Goal: Transaction & Acquisition: Purchase product/service

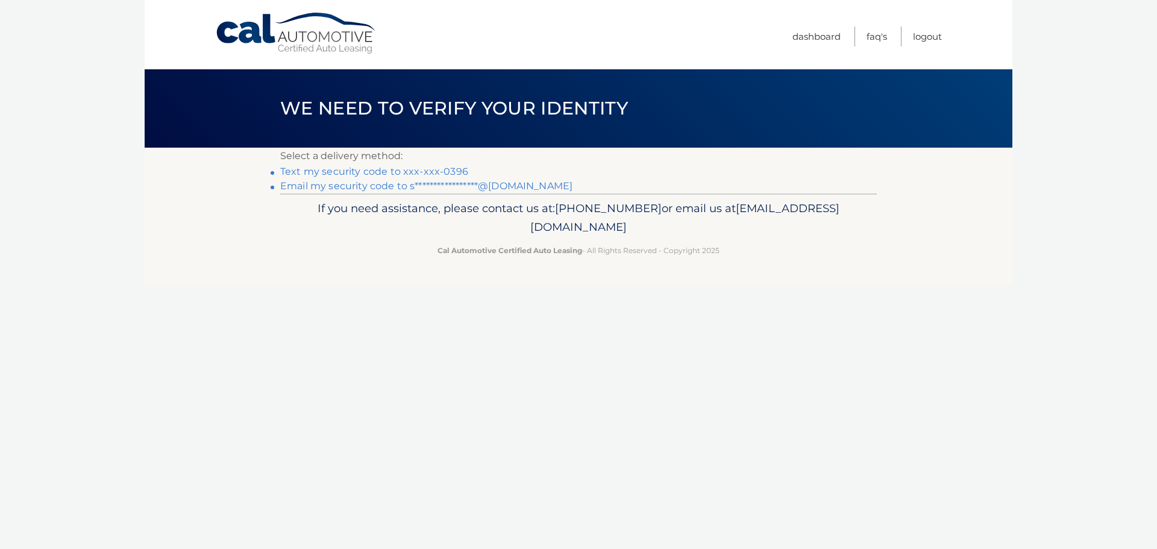
click at [388, 168] on link "Text my security code to xxx-xxx-0396" at bounding box center [374, 171] width 188 height 11
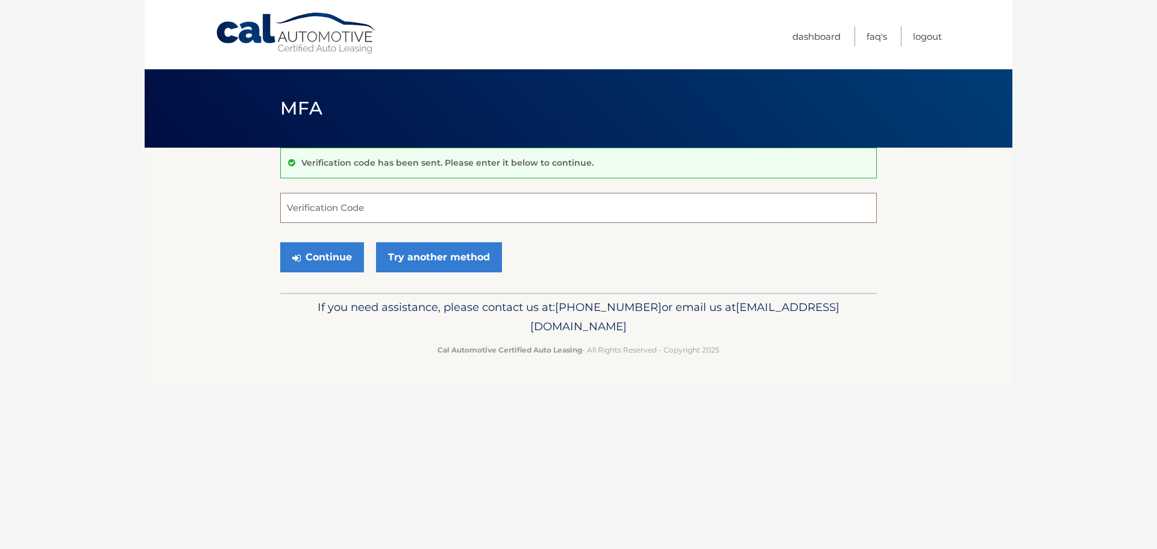
click at [353, 213] on input "Verification Code" at bounding box center [578, 208] width 597 height 30
type input "789779"
click at [321, 260] on button "Continue" at bounding box center [322, 257] width 84 height 30
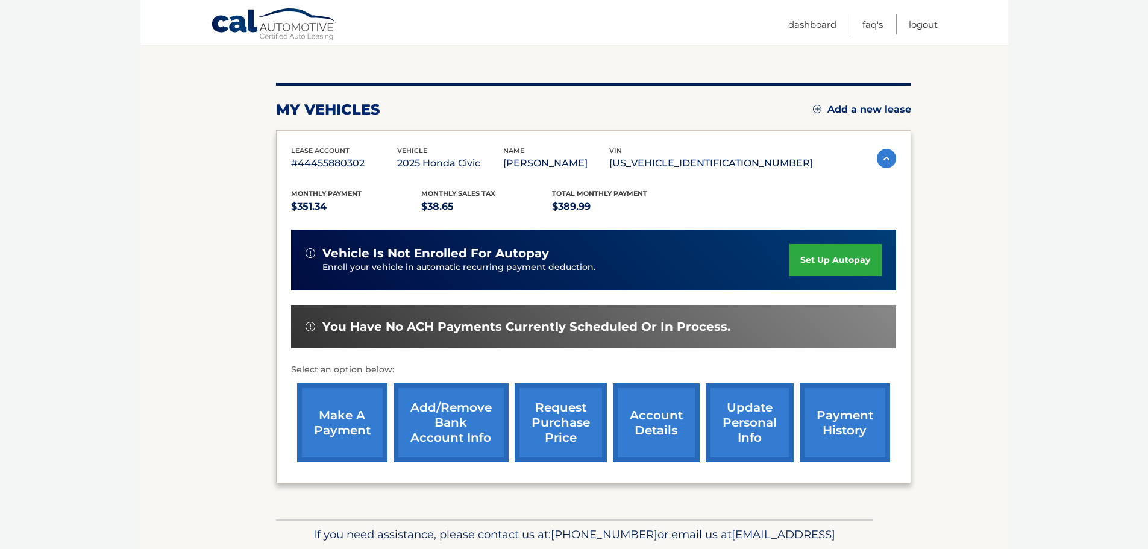
scroll to position [121, 0]
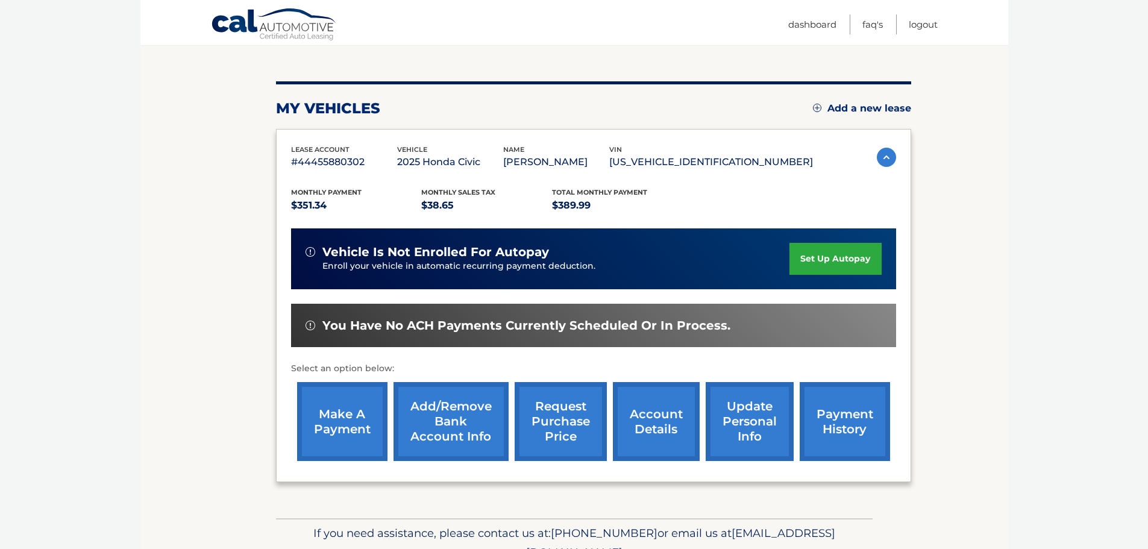
click at [342, 416] on link "make a payment" at bounding box center [342, 421] width 90 height 79
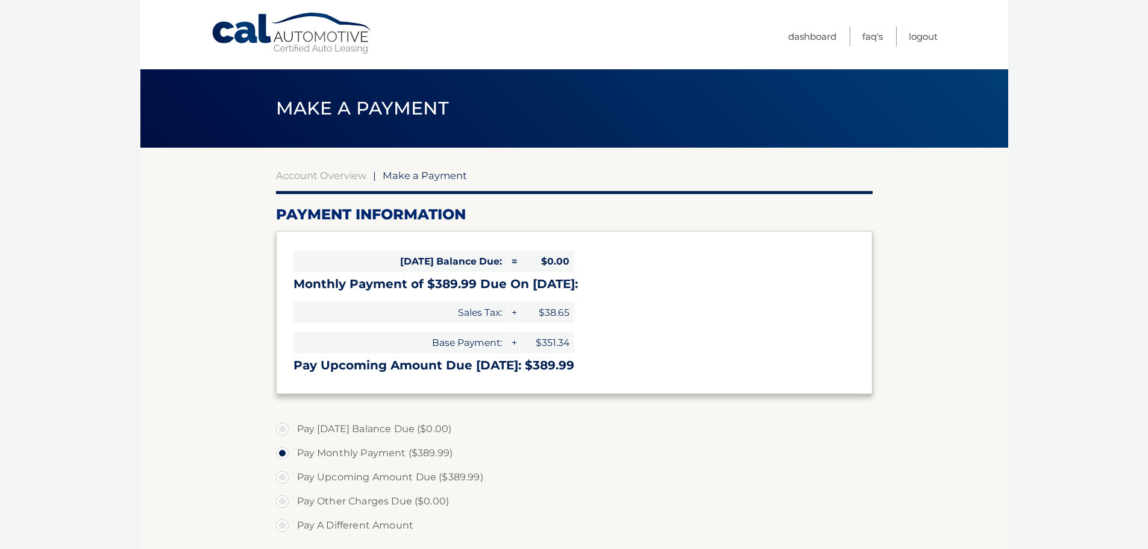
select select "OGY4ZjkwN2QtNWFjOC00ODM4LThhYzEtM2Y2Mjc1MzRhNzU2"
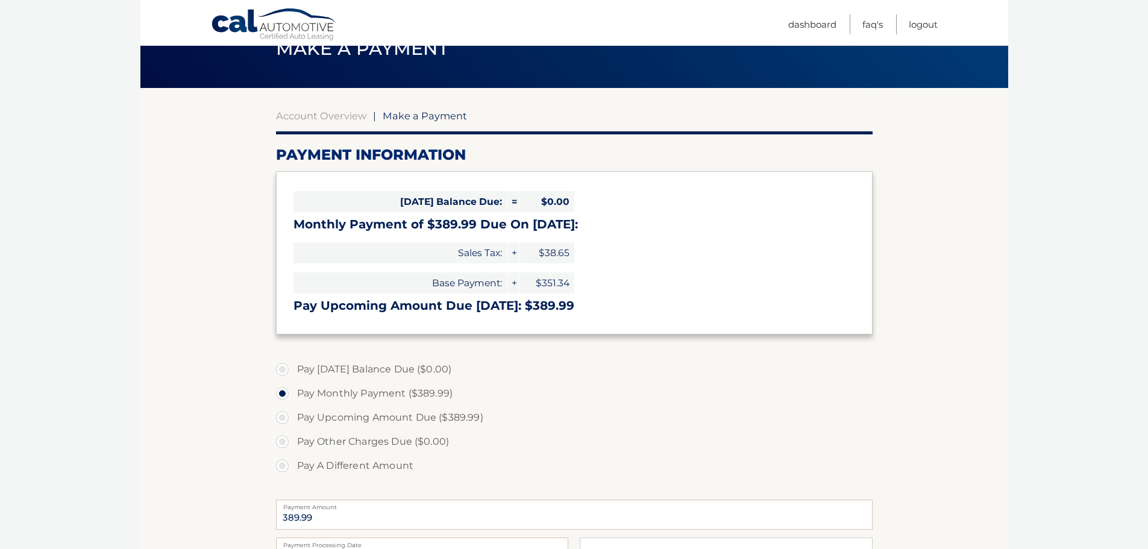
scroll to position [60, 0]
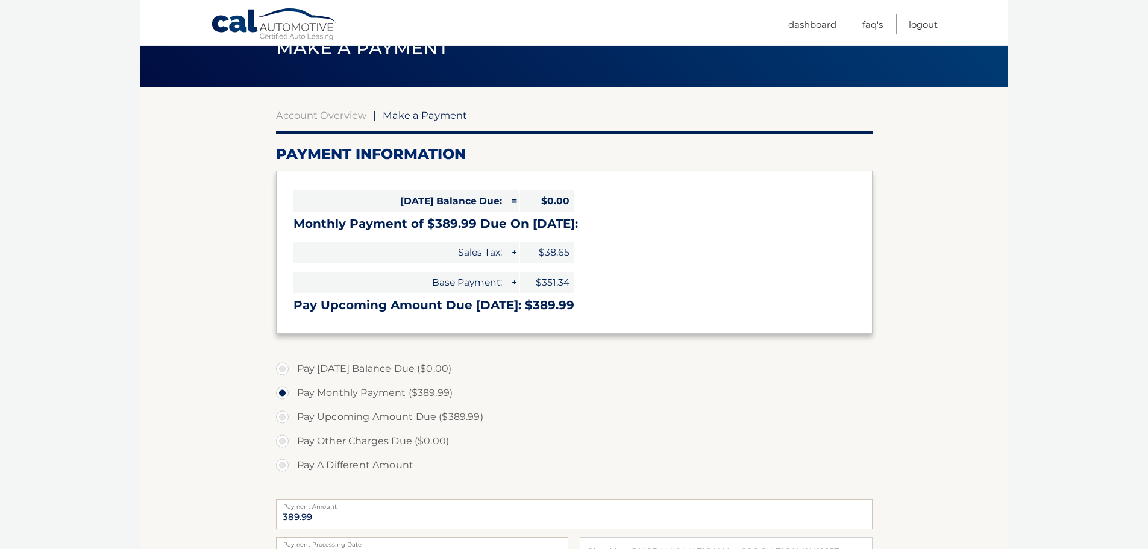
click at [279, 417] on label "Pay Upcoming Amount Due ($389.99)" at bounding box center [574, 417] width 597 height 24
click at [281, 417] on input "Pay Upcoming Amount Due ($389.99)" at bounding box center [287, 414] width 12 height 19
radio input "true"
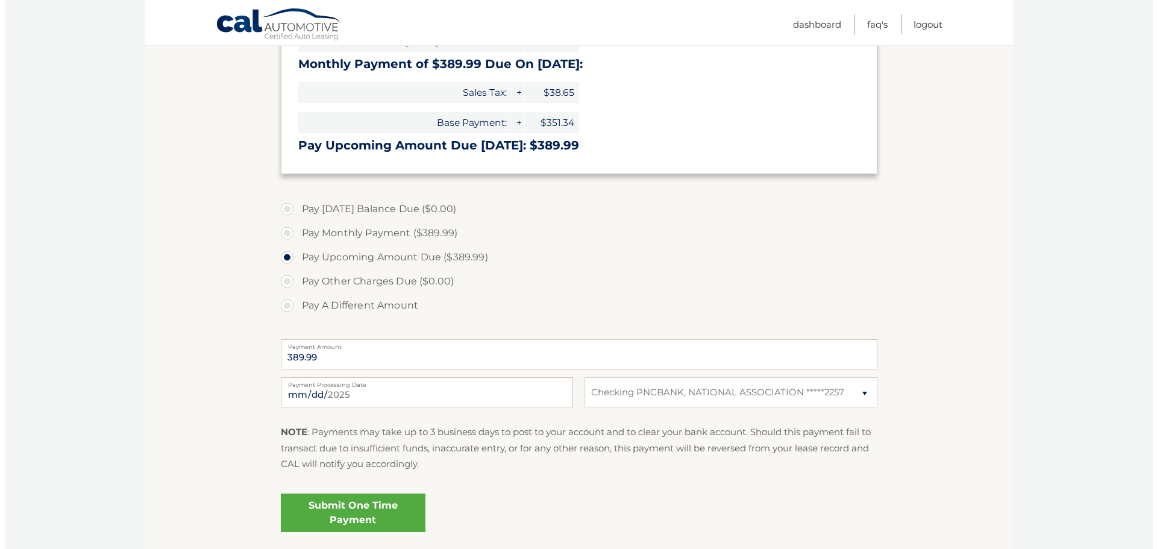
scroll to position [241, 0]
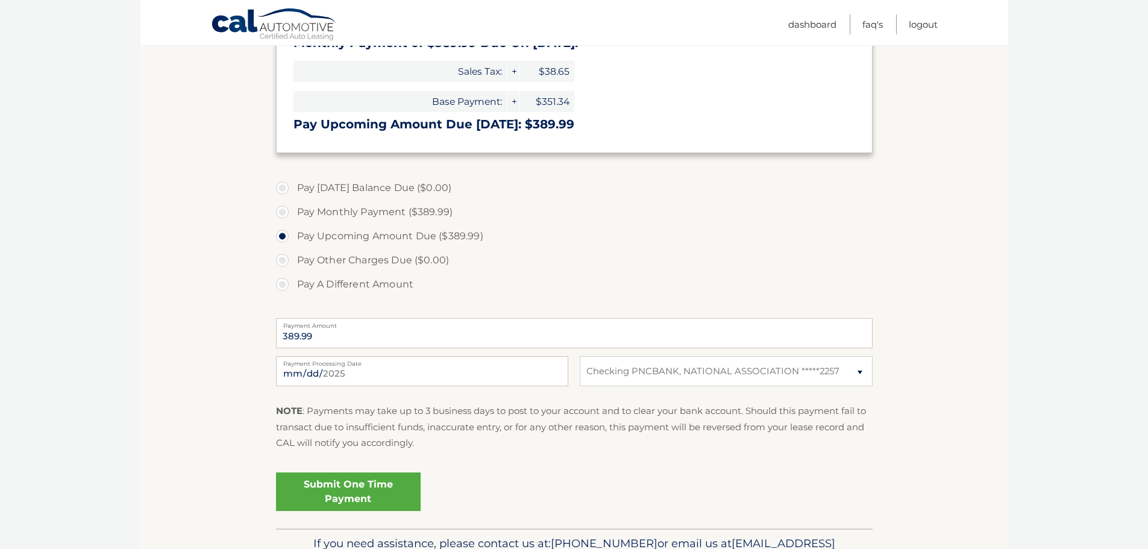
click at [335, 486] on link "Submit One Time Payment" at bounding box center [348, 492] width 145 height 39
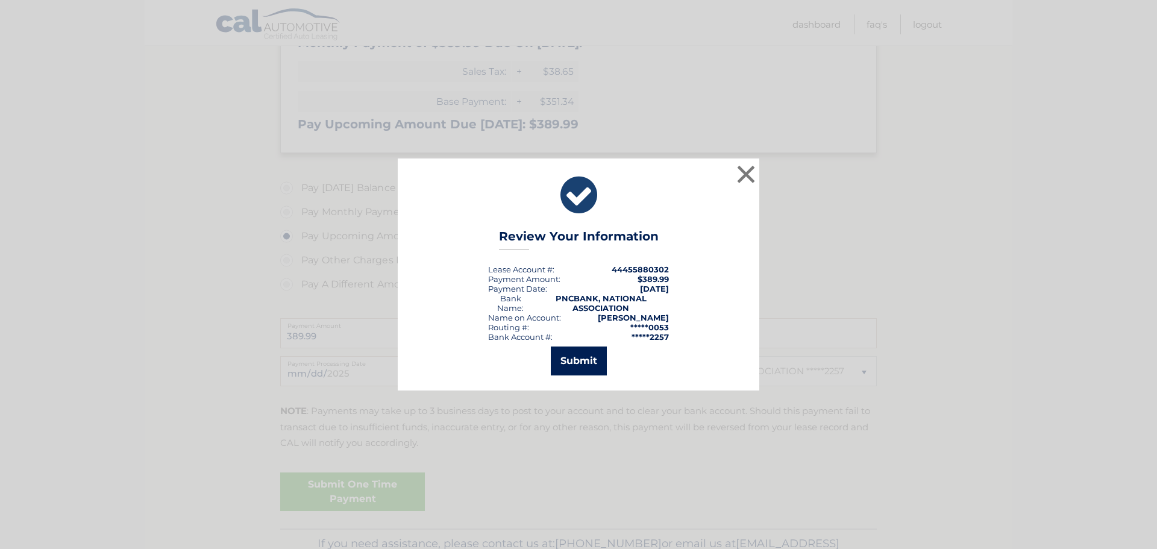
click at [590, 354] on button "Submit" at bounding box center [579, 361] width 56 height 29
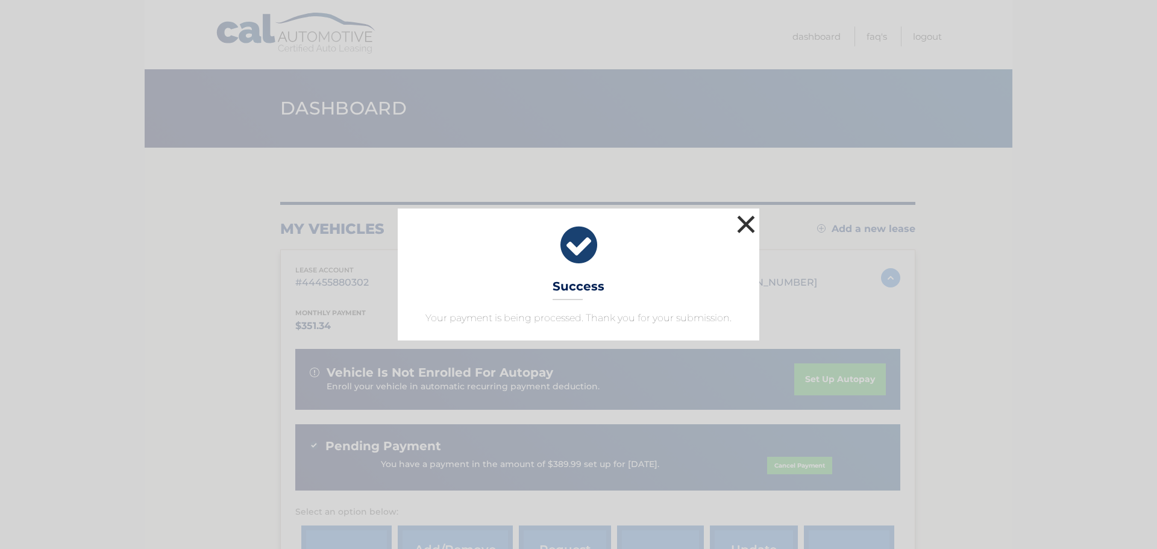
click at [747, 219] on button "×" at bounding box center [746, 224] width 24 height 24
